Goal: Find specific fact: Find specific fact

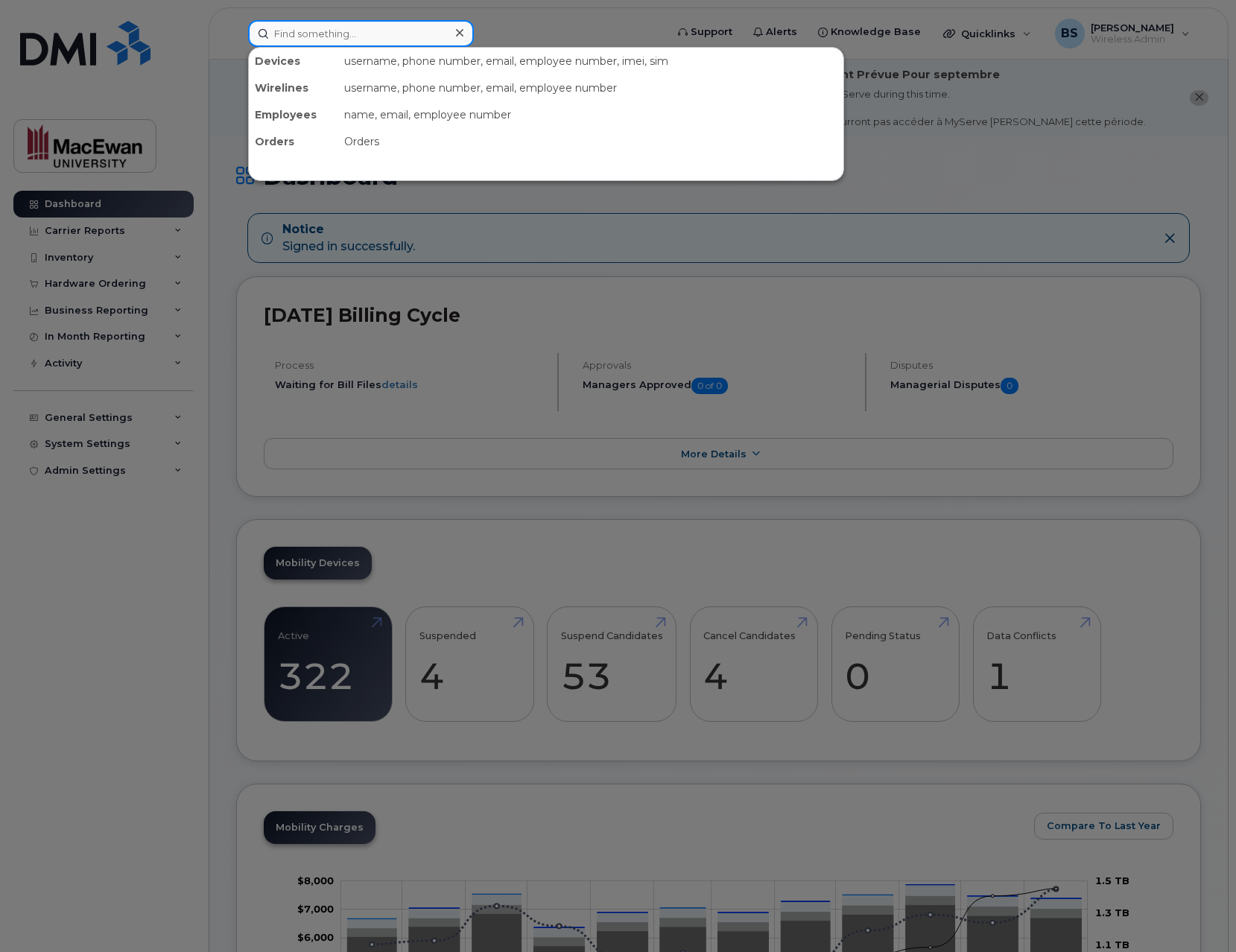
click at [296, 46] on div "Devices username, phone number, email, employee number, imei, sim Wirelines use…" at bounding box center [451, 34] width 408 height 27
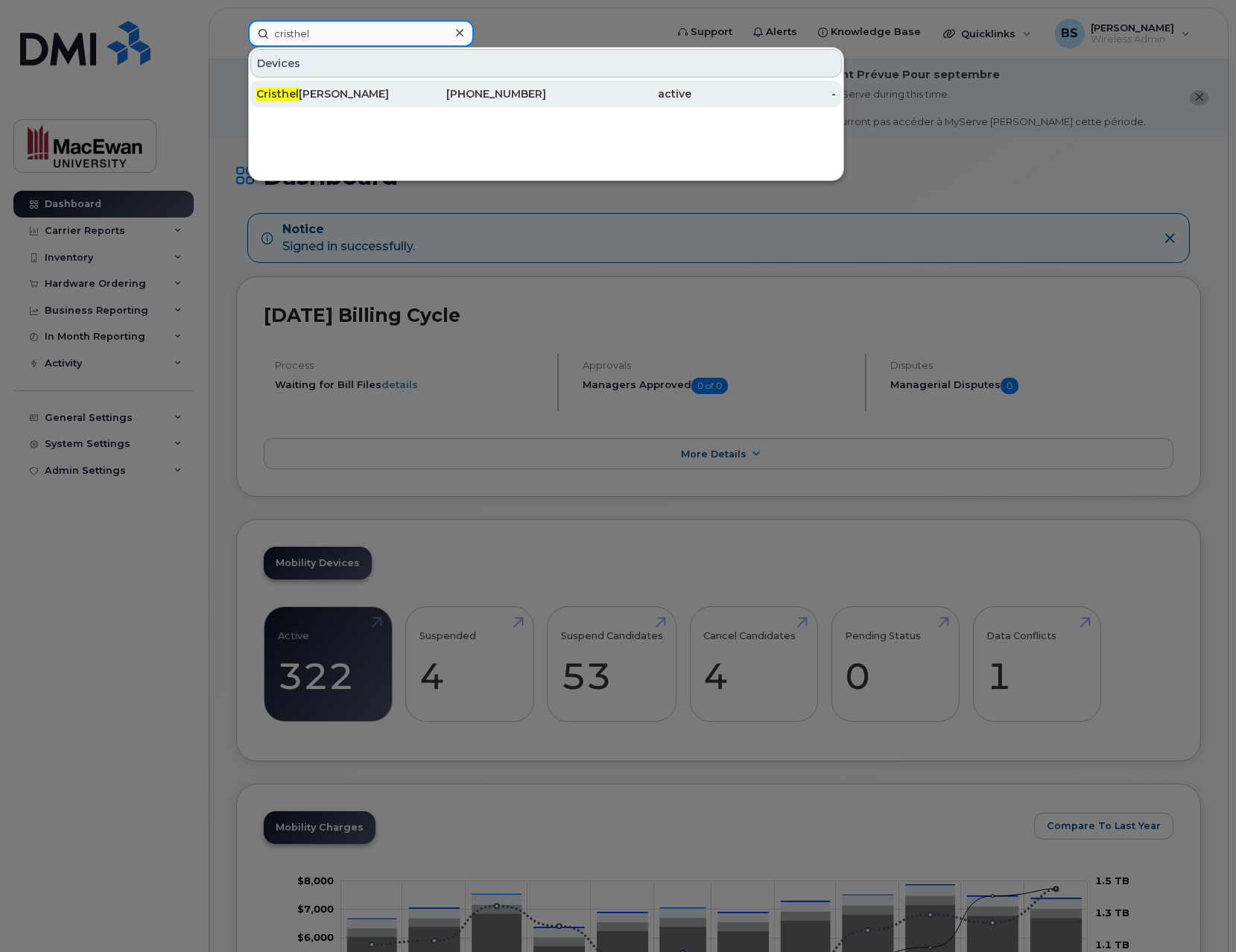
type input "cristhel"
click at [461, 100] on div "[PHONE_NUMBER]" at bounding box center [474, 93] width 145 height 14
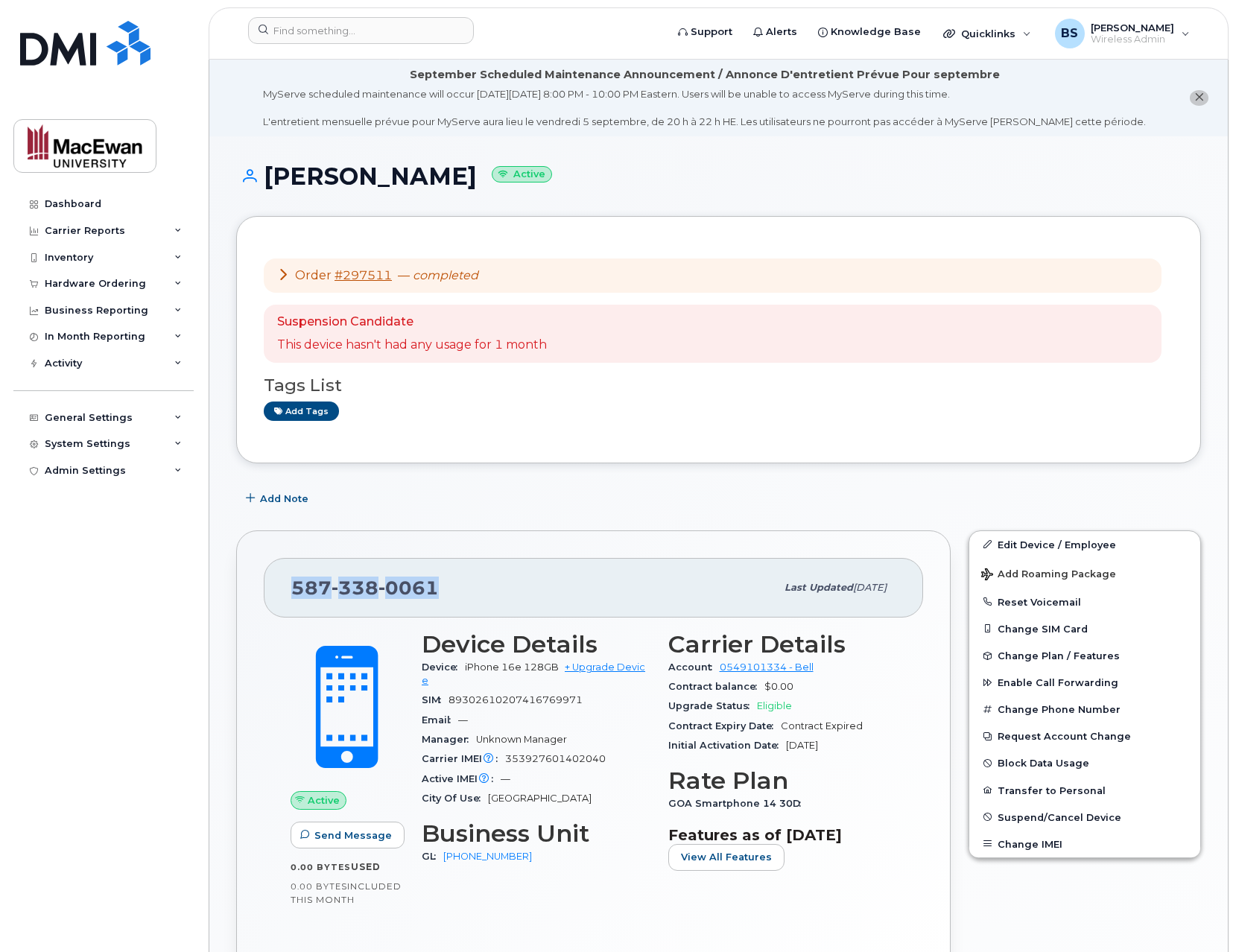
drag, startPoint x: 434, startPoint y: 588, endPoint x: 291, endPoint y: 586, distance: 143.0
click at [274, 587] on div "[PHONE_NUMBER] Last updated [DATE]" at bounding box center [593, 588] width 659 height 60
copy span "[PHONE_NUMBER]"
